Goal: Information Seeking & Learning: Learn about a topic

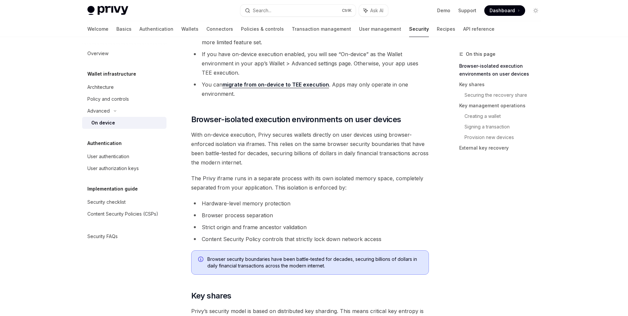
scroll to position [198, 0]
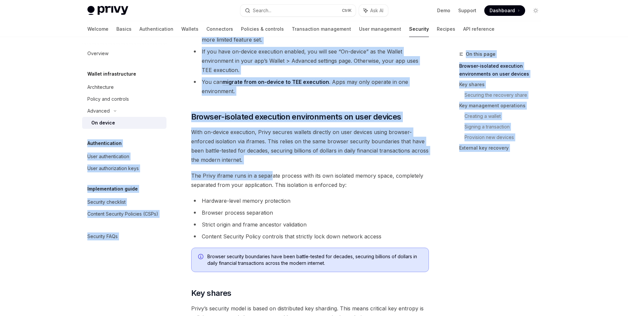
drag, startPoint x: 272, startPoint y: 171, endPoint x: 166, endPoint y: 119, distance: 117.6
click at [172, 117] on div "Overview Wallet infrastructure Architecture Policy and controls Advanced On dev…" at bounding box center [129, 176] width 95 height 279
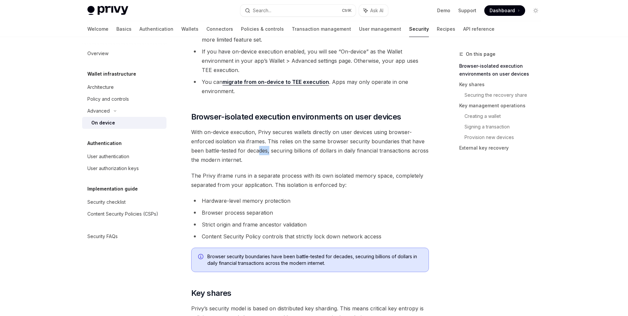
drag, startPoint x: 270, startPoint y: 153, endPoint x: 259, endPoint y: 153, distance: 11.5
click at [259, 153] on span "With on-device execution, Privy secures wallets directly on user devices using …" at bounding box center [310, 145] width 238 height 37
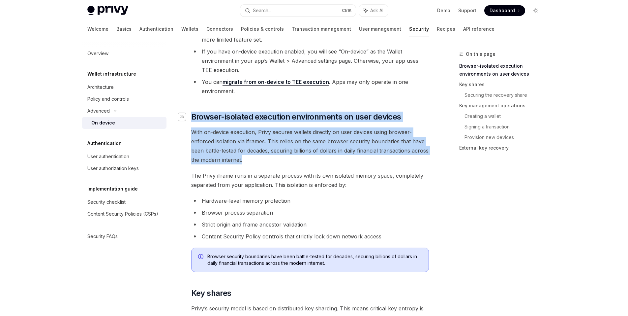
drag, startPoint x: 260, startPoint y: 156, endPoint x: 184, endPoint y: 115, distance: 86.2
click at [306, 157] on span "With on-device execution, Privy secures wallets directly on user devices using …" at bounding box center [310, 145] width 238 height 37
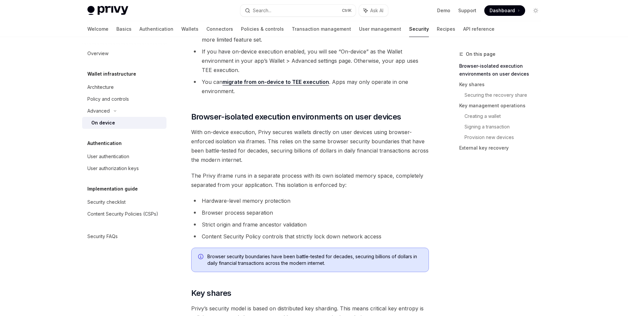
click at [306, 157] on span "With on-device execution, Privy secures wallets directly on user devices using …" at bounding box center [310, 145] width 238 height 37
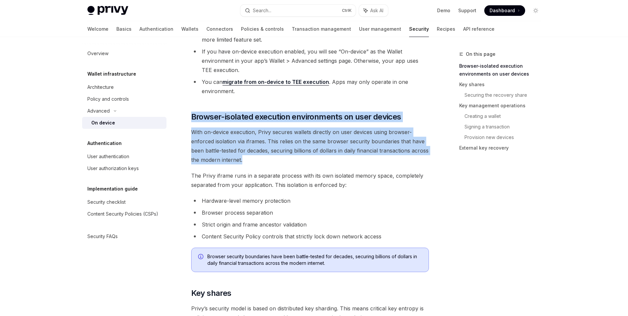
drag, startPoint x: 260, startPoint y: 149, endPoint x: 189, endPoint y: 107, distance: 82.5
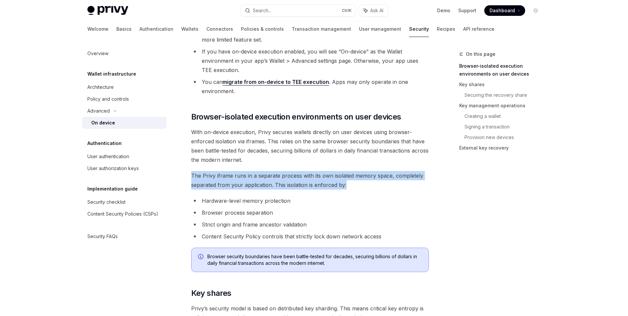
drag, startPoint x: 416, startPoint y: 188, endPoint x: 185, endPoint y: 164, distance: 232.1
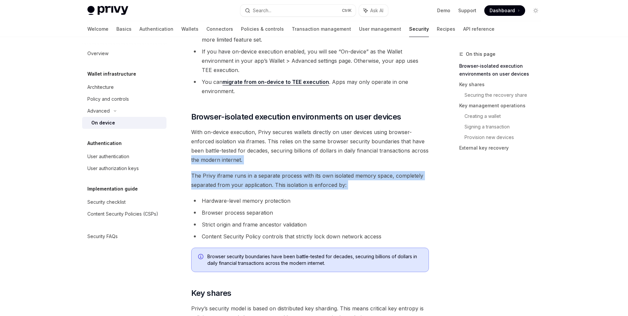
drag, startPoint x: 187, startPoint y: 164, endPoint x: 378, endPoint y: 182, distance: 191.8
click at [377, 183] on span "The Privy iframe runs in a separate process with its own isolated memory space,…" at bounding box center [310, 180] width 238 height 18
drag, startPoint x: 377, startPoint y: 184, endPoint x: 179, endPoint y: 164, distance: 198.6
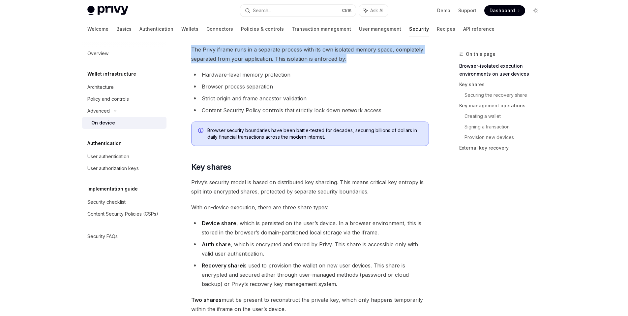
scroll to position [330, 0]
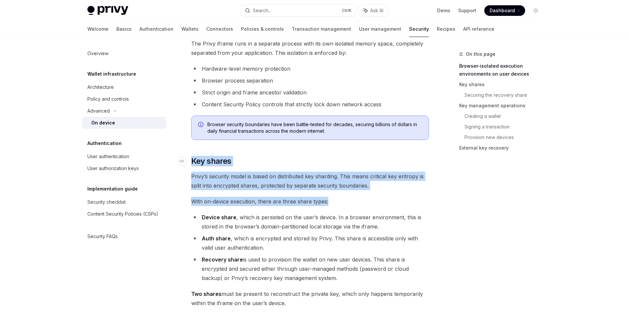
drag, startPoint x: 433, startPoint y: 194, endPoint x: 243, endPoint y: 160, distance: 192.7
click at [378, 201] on span "With on-device execution, there are three share types:" at bounding box center [310, 201] width 238 height 9
drag, startPoint x: 293, startPoint y: 189, endPoint x: 183, endPoint y: 152, distance: 115.8
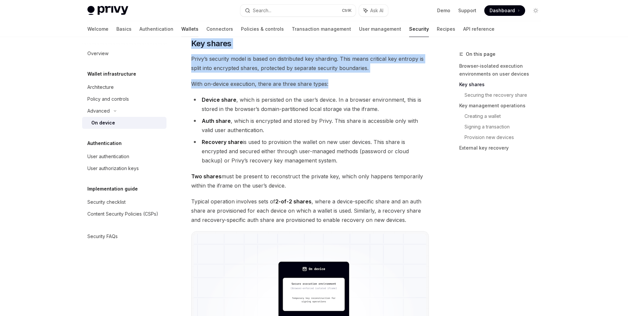
scroll to position [429, 0]
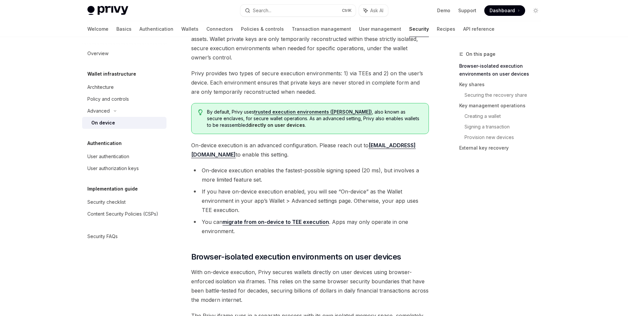
scroll to position [66, 0]
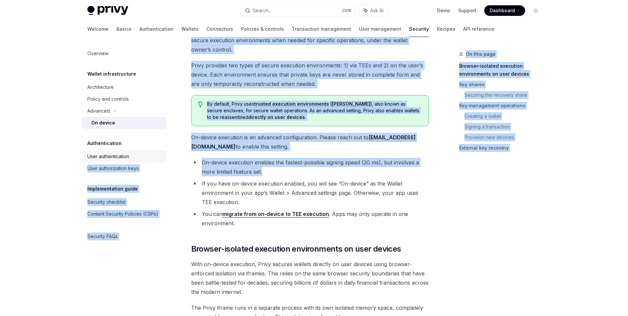
drag, startPoint x: 270, startPoint y: 171, endPoint x: 165, endPoint y: 151, distance: 107.0
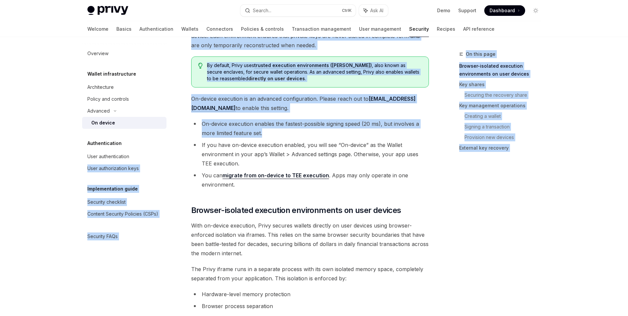
scroll to position [198, 0]
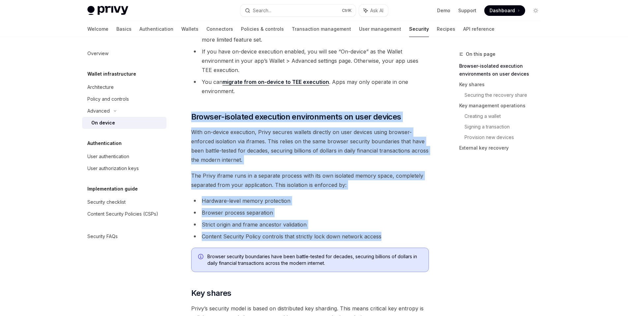
drag, startPoint x: 394, startPoint y: 238, endPoint x: 182, endPoint y: 111, distance: 247.7
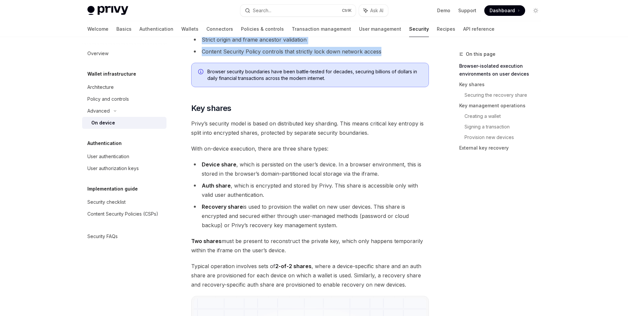
scroll to position [396, 0]
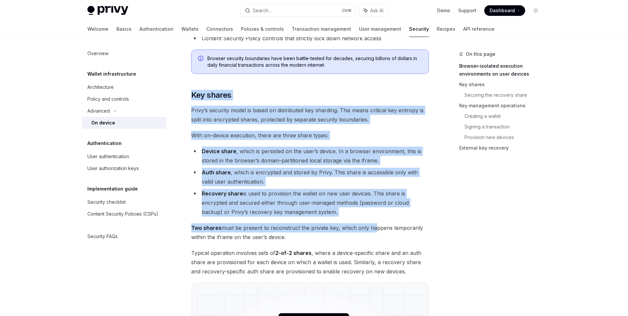
drag, startPoint x: 370, startPoint y: 230, endPoint x: 191, endPoint y: 89, distance: 228.2
click at [189, 92] on link "​" at bounding box center [184, 95] width 13 height 11
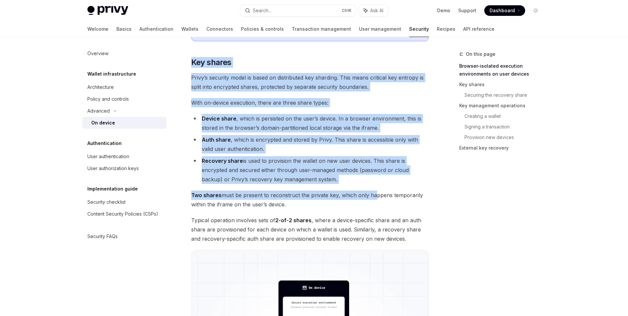
scroll to position [435, 0]
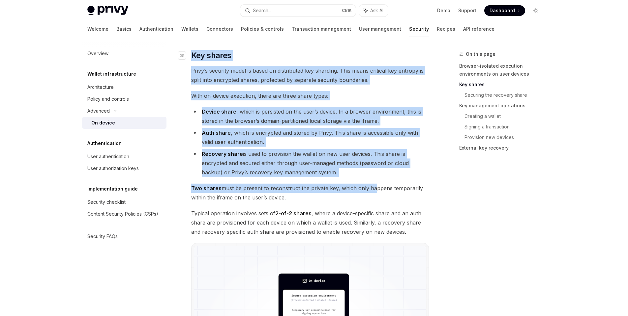
click at [193, 60] on span "Key shares" at bounding box center [211, 55] width 40 height 11
click at [187, 56] on link "​" at bounding box center [184, 55] width 13 height 11
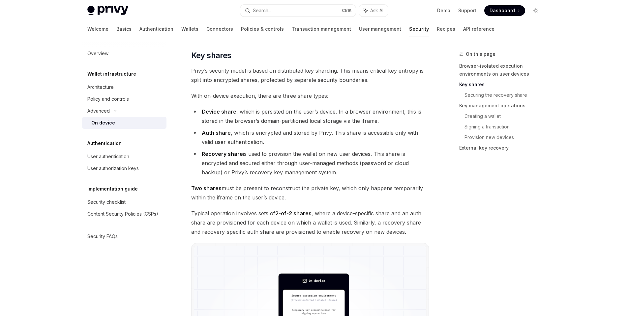
click at [300, 199] on span "Two shares must be present to reconstruct the private key, which only happens t…" at bounding box center [310, 192] width 238 height 18
drag, startPoint x: 302, startPoint y: 193, endPoint x: 178, endPoint y: 49, distance: 189.9
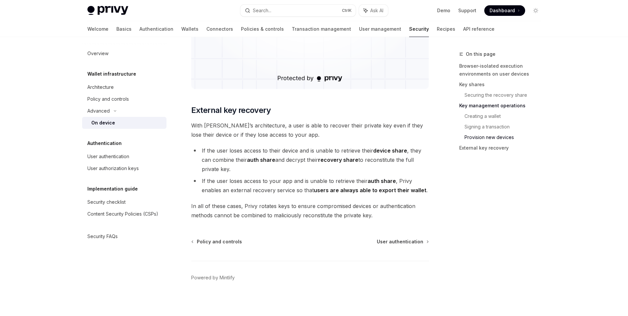
scroll to position [1792, 0]
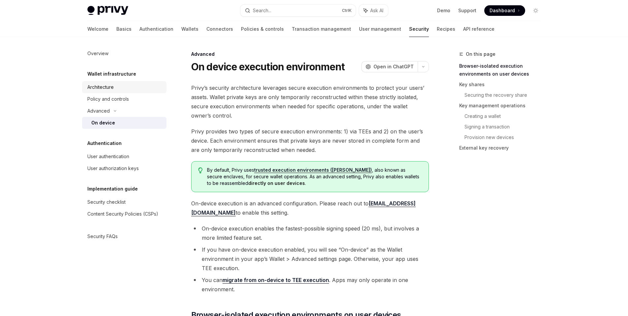
click at [97, 89] on div "Architecture" at bounding box center [100, 87] width 26 height 8
type textarea "*"
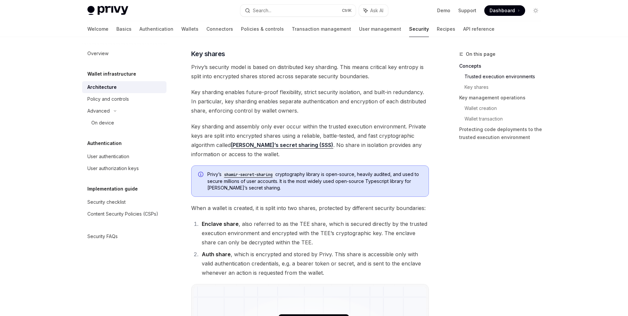
scroll to position [297, 0]
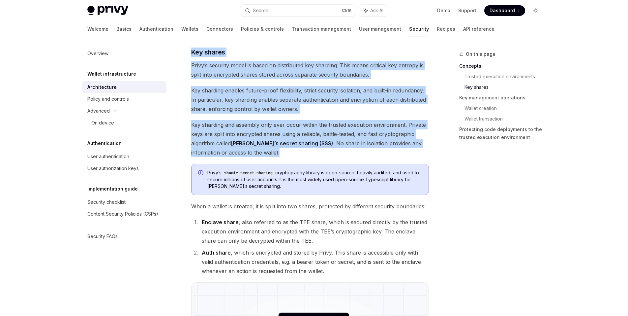
drag, startPoint x: 269, startPoint y: 152, endPoint x: 173, endPoint y: 55, distance: 136.2
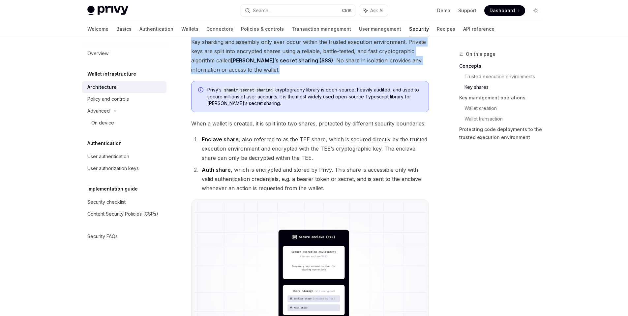
scroll to position [396, 0]
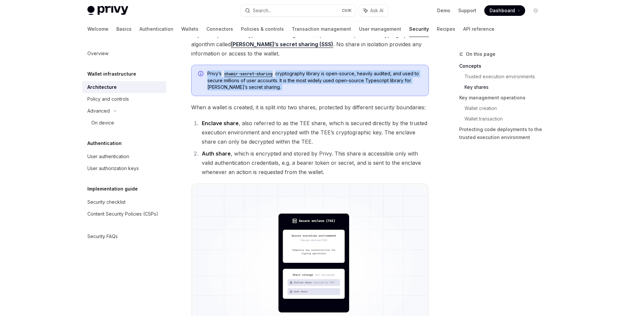
drag, startPoint x: 186, startPoint y: 91, endPoint x: 190, endPoint y: 102, distance: 11.9
drag, startPoint x: 185, startPoint y: 106, endPoint x: 188, endPoint y: 107, distance: 3.4
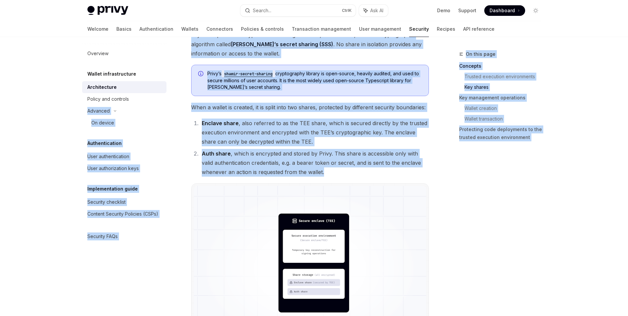
drag, startPoint x: 368, startPoint y: 184, endPoint x: 172, endPoint y: 97, distance: 214.7
click at [243, 138] on li "Enclave share , also referred to as the TEE share, which is secured directly by…" at bounding box center [314, 132] width 229 height 28
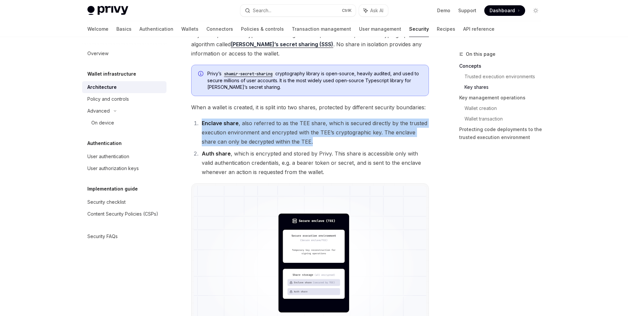
click at [243, 138] on li "Enclave share , also referred to as the TEE share, which is secured directly by…" at bounding box center [314, 132] width 229 height 28
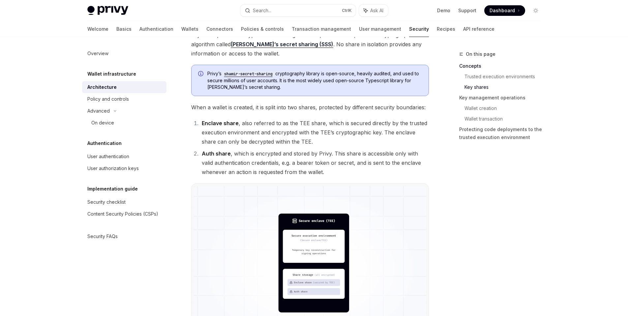
click at [251, 160] on li "Auth share , which is encrypted and stored by Privy. This share is accessible o…" at bounding box center [314, 163] width 229 height 28
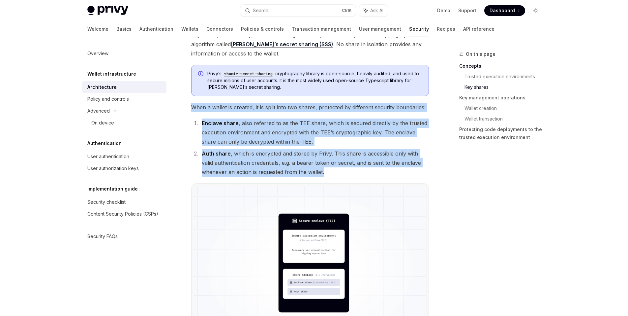
drag, startPoint x: 351, startPoint y: 176, endPoint x: 177, endPoint y: 104, distance: 187.8
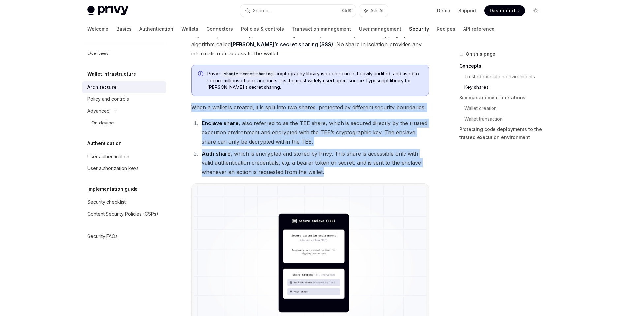
drag, startPoint x: 351, startPoint y: 172, endPoint x: 179, endPoint y: 98, distance: 187.1
click at [324, 165] on li "Auth share , which is encrypted and stored by Privy. This share is accessible o…" at bounding box center [314, 163] width 229 height 28
drag, startPoint x: 341, startPoint y: 175, endPoint x: 182, endPoint y: 102, distance: 175.0
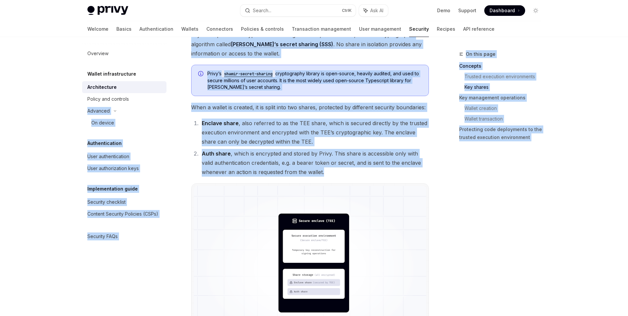
drag, startPoint x: 329, startPoint y: 167, endPoint x: 174, endPoint y: 101, distance: 168.2
click at [258, 149] on li "Auth share , which is encrypted and stored by Privy. This share is accessible o…" at bounding box center [314, 163] width 229 height 28
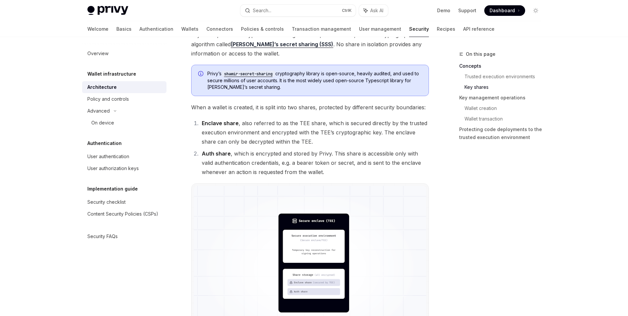
click at [264, 163] on li "Auth share , which is encrypted and stored by Privy. This share is accessible o…" at bounding box center [314, 163] width 229 height 28
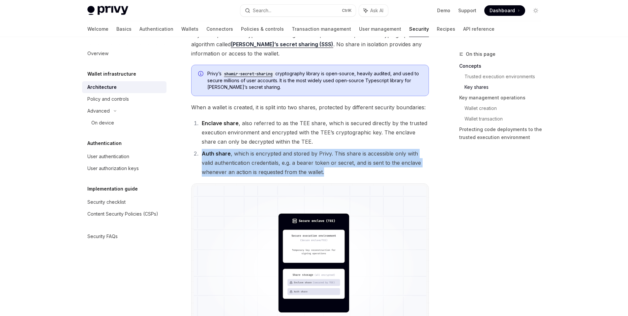
click at [264, 163] on li "Auth share , which is encrypted and stored by Privy. This share is accessible o…" at bounding box center [314, 163] width 229 height 28
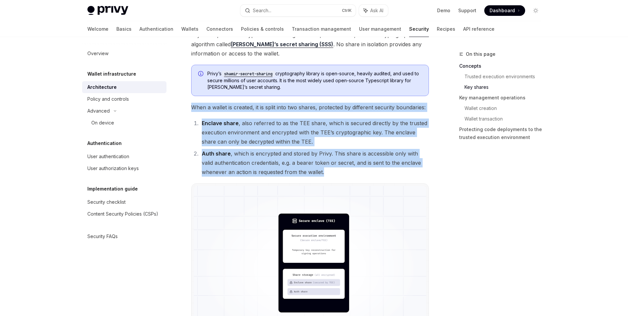
drag, startPoint x: 314, startPoint y: 167, endPoint x: 178, endPoint y: 101, distance: 151.4
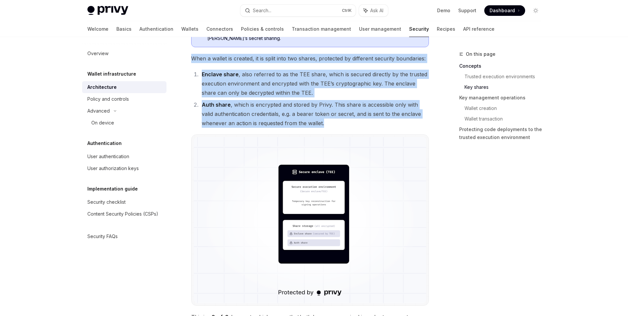
scroll to position [462, 0]
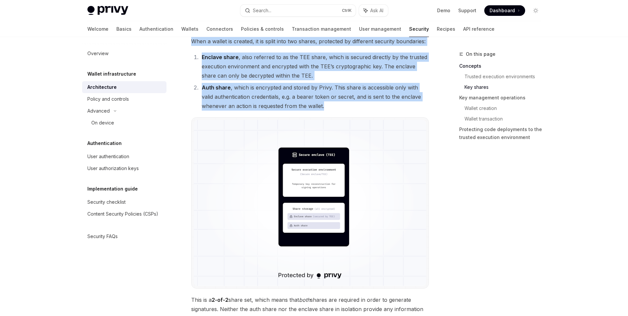
click at [240, 63] on li "Enclave share , also referred to as the TEE share, which is secured directly by…" at bounding box center [314, 66] width 229 height 28
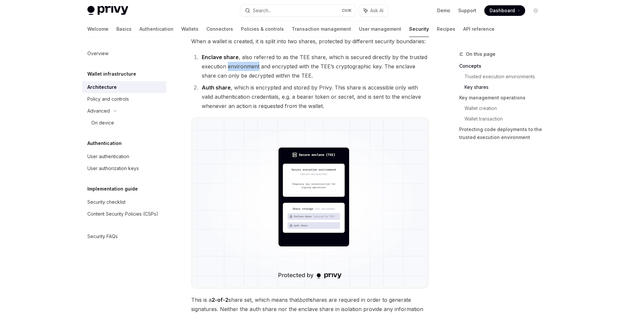
click at [239, 63] on li "Enclave share , also referred to as the TEE share, which is secured directly by…" at bounding box center [314, 66] width 229 height 28
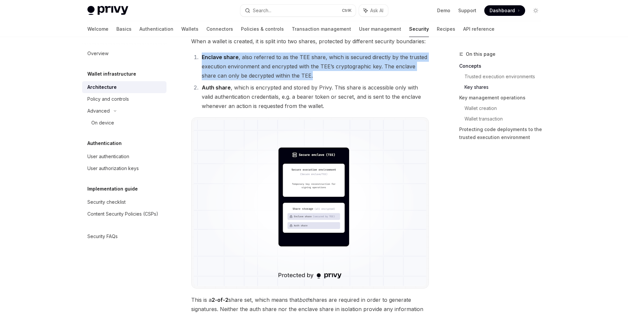
click at [239, 63] on li "Enclave share , also referred to as the TEE share, which is secured directly by…" at bounding box center [314, 66] width 229 height 28
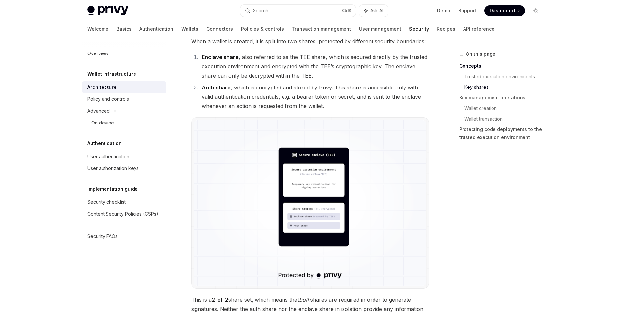
click at [256, 97] on li "Auth share , which is encrypted and stored by Privy. This share is accessible o…" at bounding box center [314, 97] width 229 height 28
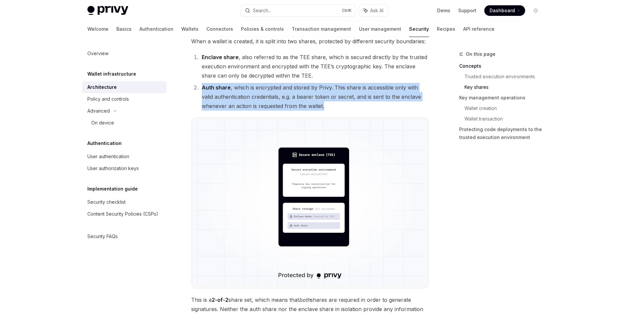
click at [256, 97] on li "Auth share , which is encrypted and stored by Privy. This share is accessible o…" at bounding box center [314, 97] width 229 height 28
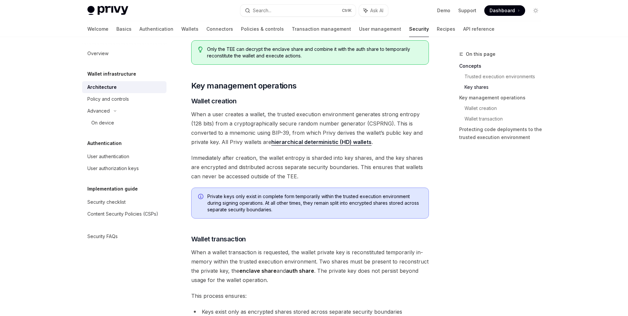
scroll to position [759, 0]
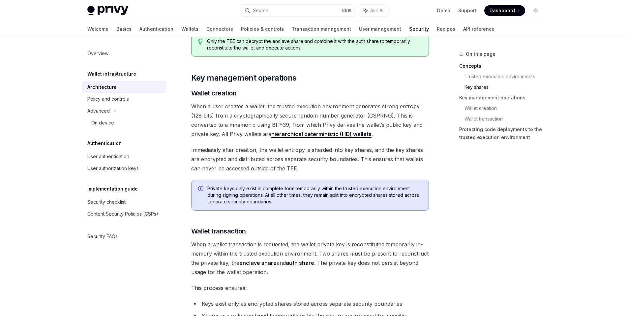
click at [250, 118] on span "When a user creates a wallet, the trusted execution environment generates stron…" at bounding box center [310, 120] width 238 height 37
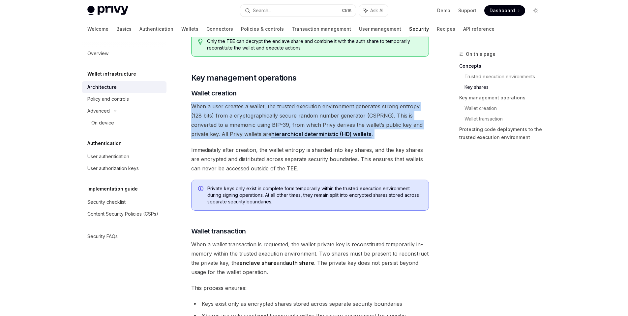
click at [250, 118] on span "When a user creates a wallet, the trusted execution environment generates stron…" at bounding box center [310, 120] width 238 height 37
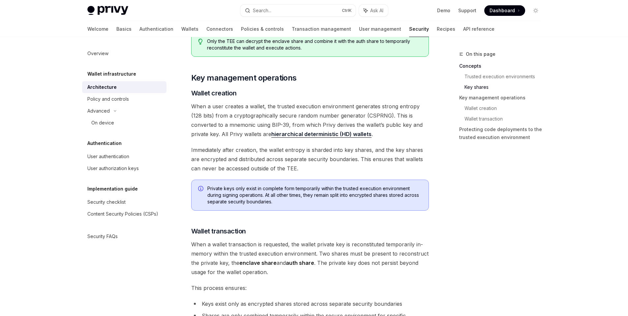
click at [214, 171] on span "Immediately after creation, the wallet entropy is sharded into key shares, and …" at bounding box center [310, 159] width 238 height 28
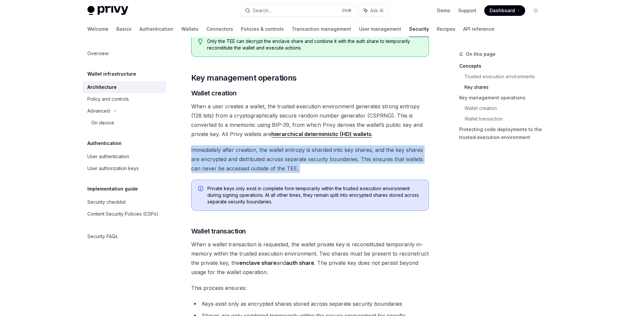
click at [214, 171] on span "Immediately after creation, the wallet entropy is sharded into key shares, and …" at bounding box center [310, 159] width 238 height 28
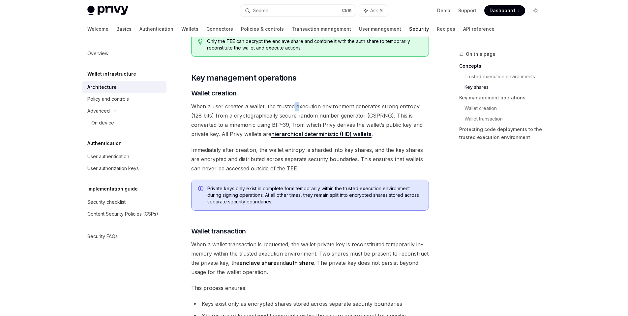
click at [297, 108] on span "When a user creates a wallet, the trusted execution environment generates stron…" at bounding box center [310, 120] width 238 height 37
click at [296, 108] on span "When a user creates a wallet, the trusted execution environment generates stron…" at bounding box center [310, 120] width 238 height 37
click at [295, 108] on span "When a user creates a wallet, the trusted execution environment generates stron…" at bounding box center [310, 120] width 238 height 37
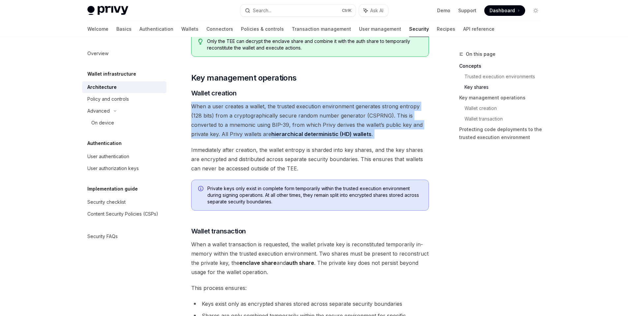
click at [293, 108] on span "When a user creates a wallet, the trusted execution environment generates stron…" at bounding box center [310, 120] width 238 height 37
click at [233, 111] on span "When a user creates a wallet, the trusted execution environment generates stron…" at bounding box center [310, 120] width 238 height 37
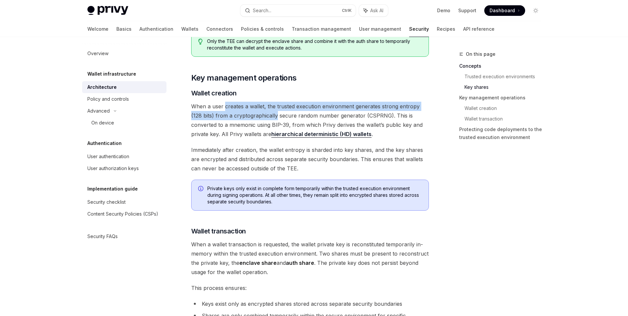
click at [234, 111] on span "When a user creates a wallet, the trusted execution environment generates stron…" at bounding box center [310, 120] width 238 height 37
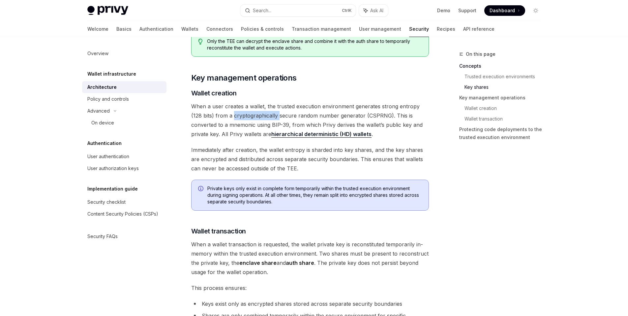
click at [233, 111] on span "When a user creates a wallet, the trusted execution environment generates stron…" at bounding box center [310, 120] width 238 height 37
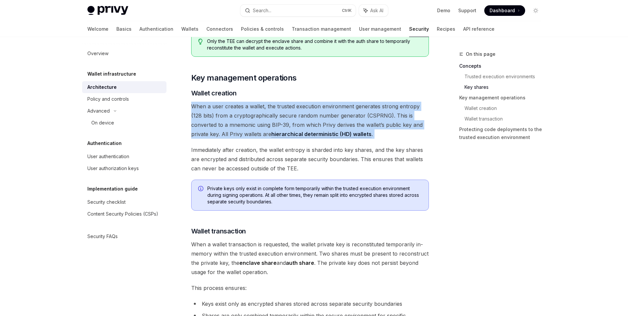
click at [233, 111] on span "When a user creates a wallet, the trusted execution environment generates stron…" at bounding box center [310, 120] width 238 height 37
click at [384, 138] on span "When a user creates a wallet, the trusted execution environment generates stron…" at bounding box center [310, 120] width 238 height 37
click at [377, 135] on span "When a user creates a wallet, the trusted execution environment generates stron…" at bounding box center [310, 120] width 238 height 37
click at [374, 136] on span "When a user creates a wallet, the trusted execution environment generates stron…" at bounding box center [310, 120] width 238 height 37
drag, startPoint x: 374, startPoint y: 136, endPoint x: 180, endPoint y: 76, distance: 202.8
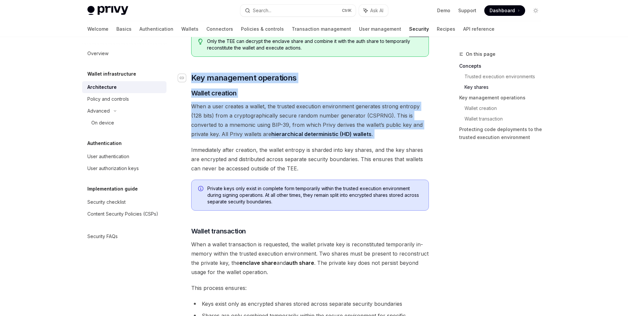
click at [191, 76] on div "[PERSON_NAME]’s security architecture combines trusted execution environments (…" at bounding box center [310, 65] width 238 height 1482
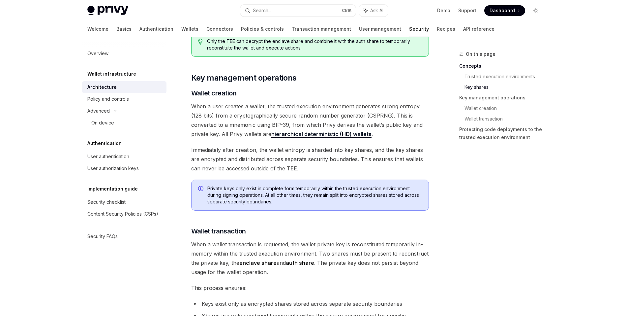
click at [253, 156] on span "Immediately after creation, the wallet entropy is sharded into key shares, and …" at bounding box center [310, 159] width 238 height 28
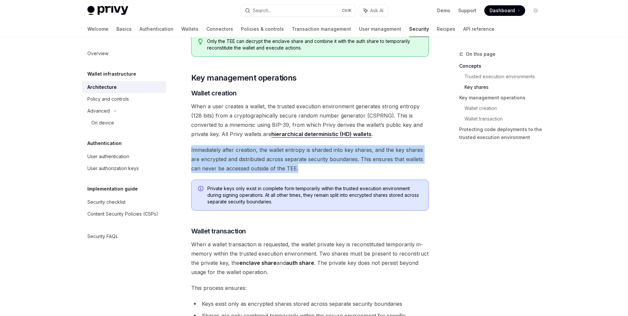
drag, startPoint x: 317, startPoint y: 169, endPoint x: 183, endPoint y: 140, distance: 137.5
click at [183, 140] on div "Wallet infrastructure Security architecture OpenAI Open in ChatGPT OpenAI Open …" at bounding box center [248, 97] width 364 height 1613
click at [183, 139] on div "Wallet infrastructure Security architecture OpenAI Open in ChatGPT OpenAI Open …" at bounding box center [248, 97] width 364 height 1613
drag, startPoint x: 184, startPoint y: 139, endPoint x: 318, endPoint y: 160, distance: 135.5
click at [321, 163] on div "Wallet infrastructure Security architecture OpenAI Open in ChatGPT OpenAI Open …" at bounding box center [248, 97] width 364 height 1613
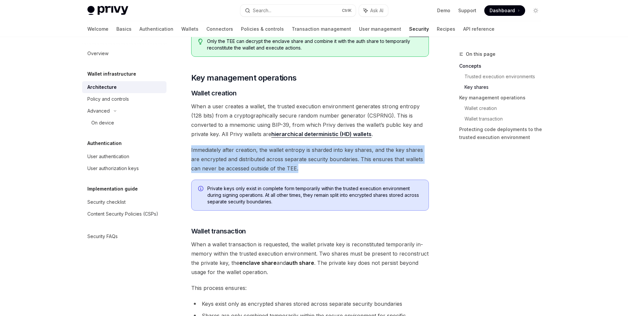
drag, startPoint x: 313, startPoint y: 168, endPoint x: 179, endPoint y: 144, distance: 136.0
click at [179, 144] on div "Wallet infrastructure Security architecture OpenAI Open in ChatGPT OpenAI Open …" at bounding box center [248, 97] width 364 height 1613
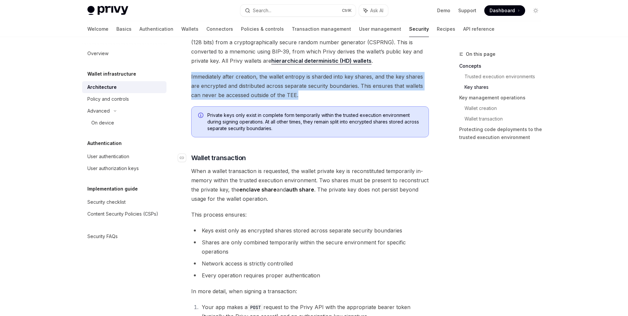
scroll to position [858, 0]
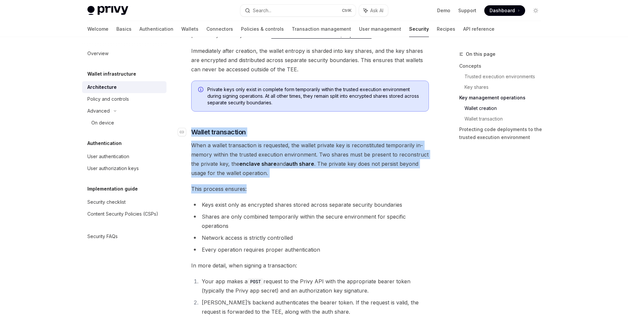
drag, startPoint x: 295, startPoint y: 179, endPoint x: 188, endPoint y: 130, distance: 117.2
click at [303, 171] on span "When a wallet transaction is requested, the wallet private key is reconstituted…" at bounding box center [310, 159] width 238 height 37
click at [301, 176] on span "When a wallet transaction is requested, the wallet private key is reconstituted…" at bounding box center [310, 159] width 238 height 37
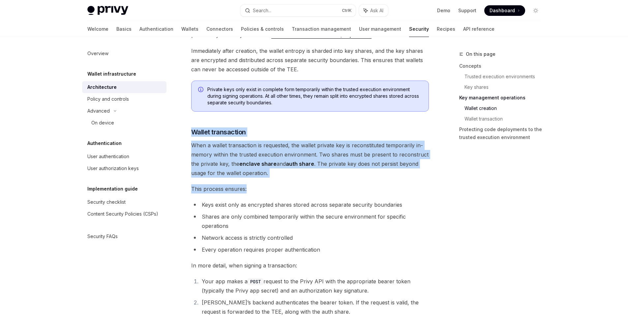
click at [241, 188] on span "This process ensures:" at bounding box center [310, 188] width 238 height 9
drag, startPoint x: 285, startPoint y: 175, endPoint x: 181, endPoint y: 124, distance: 115.4
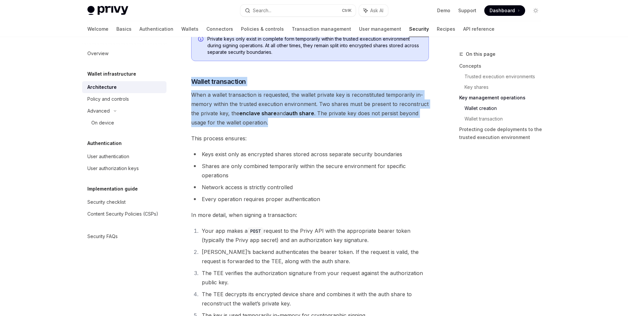
scroll to position [924, 0]
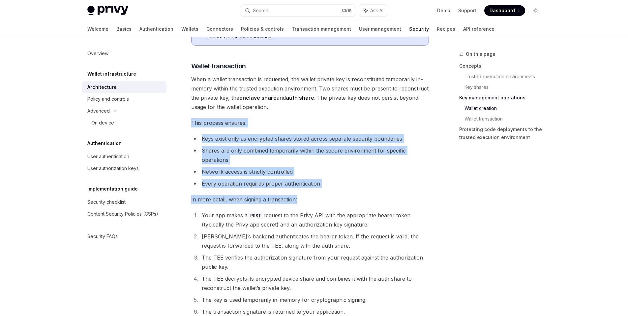
drag, startPoint x: 326, startPoint y: 195, endPoint x: 181, endPoint y: 127, distance: 159.8
drag, startPoint x: 181, startPoint y: 118, endPoint x: 330, endPoint y: 182, distance: 161.6
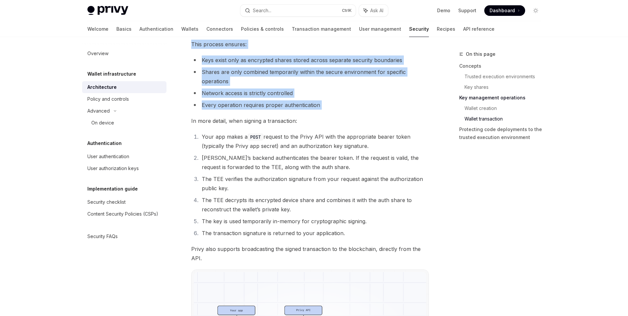
scroll to position [1023, 0]
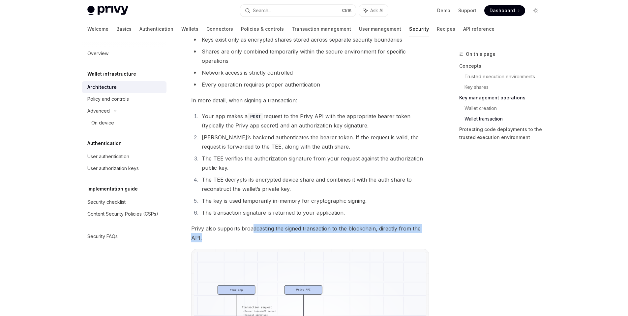
click at [250, 234] on span "Privy also supports broadcasting the signed transaction to the blockchain, dire…" at bounding box center [310, 233] width 238 height 18
click at [223, 239] on span "Privy also supports broadcasting the signed transaction to the blockchain, dire…" at bounding box center [310, 233] width 238 height 18
click at [224, 237] on span "Privy also supports broadcasting the signed transaction to the blockchain, dire…" at bounding box center [310, 233] width 238 height 18
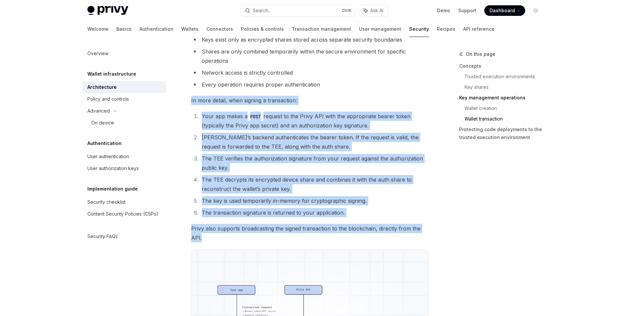
drag, startPoint x: 219, startPoint y: 237, endPoint x: 182, endPoint y: 95, distance: 146.2
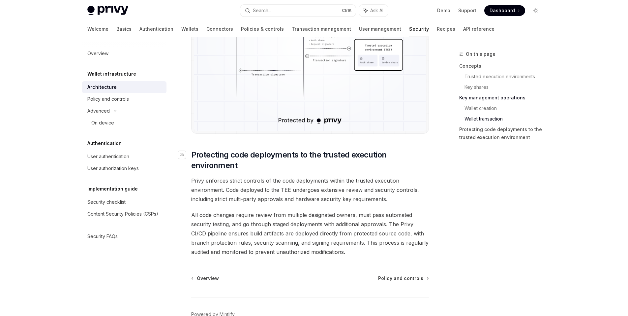
scroll to position [1319, 0]
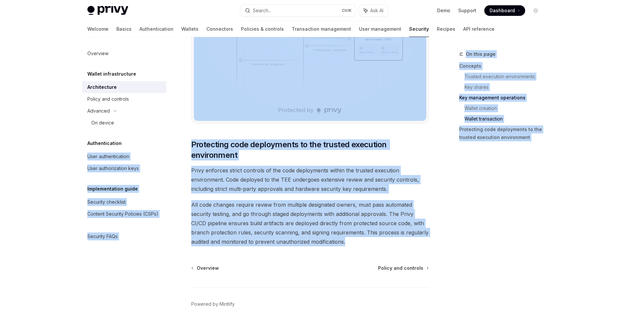
drag, startPoint x: 380, startPoint y: 238, endPoint x: 169, endPoint y: 140, distance: 232.9
